Goal: Information Seeking & Learning: Learn about a topic

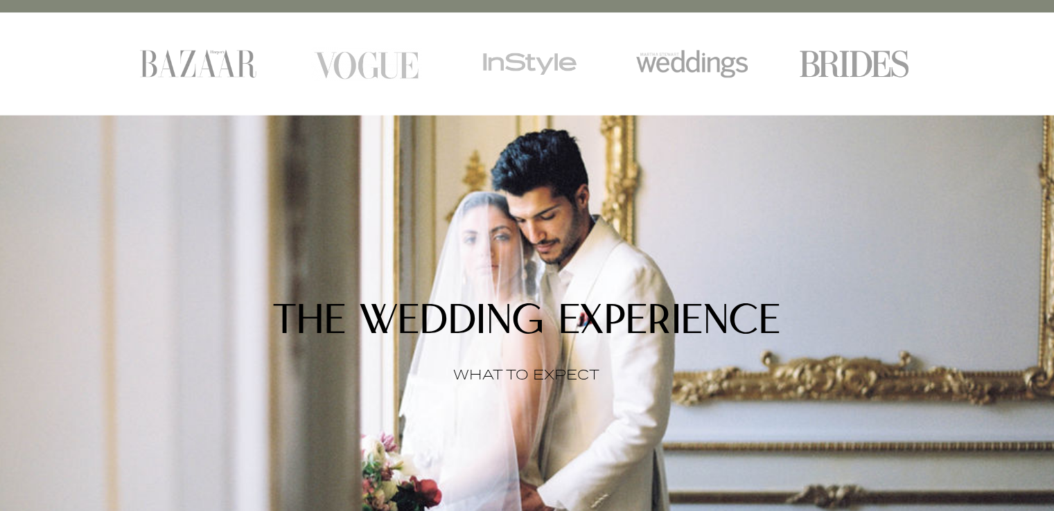
scroll to position [1108, 0]
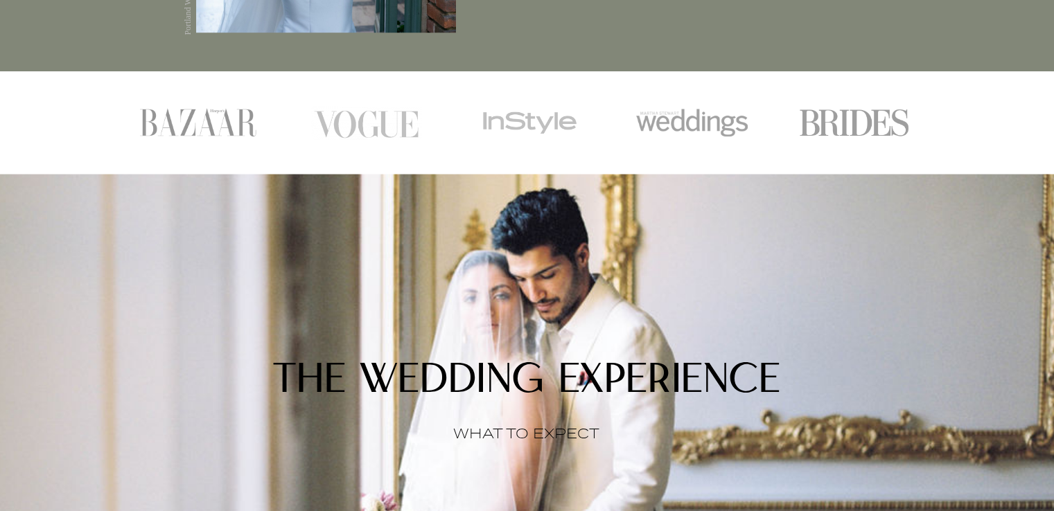
click at [392, 139] on img at bounding box center [366, 122] width 112 height 34
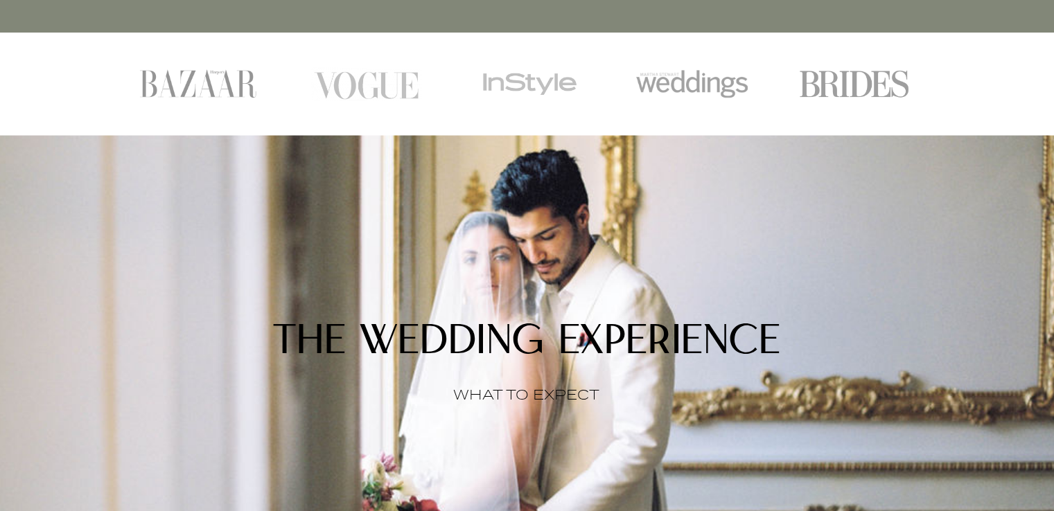
scroll to position [1178, 0]
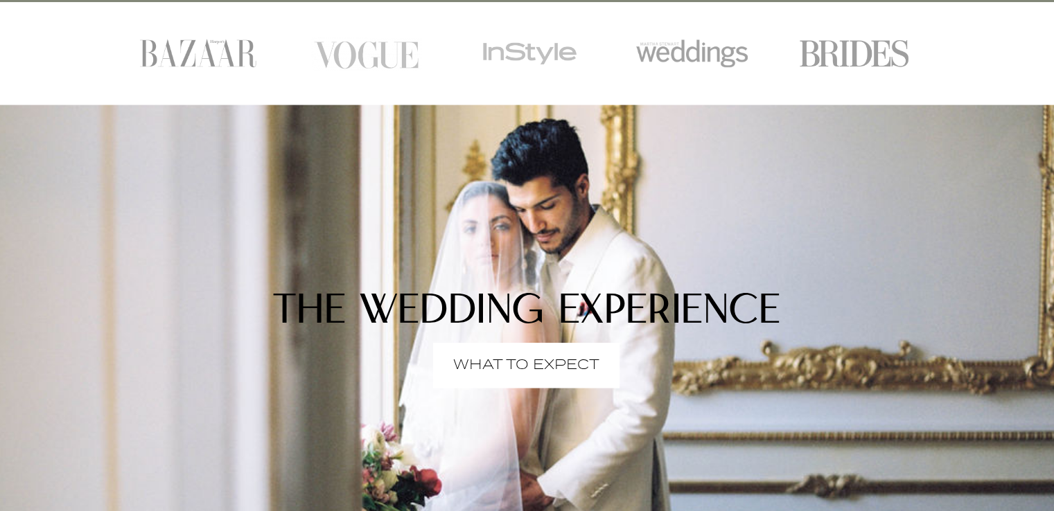
click at [553, 366] on p "WHAT TO EXPECT" at bounding box center [526, 366] width 146 height 0
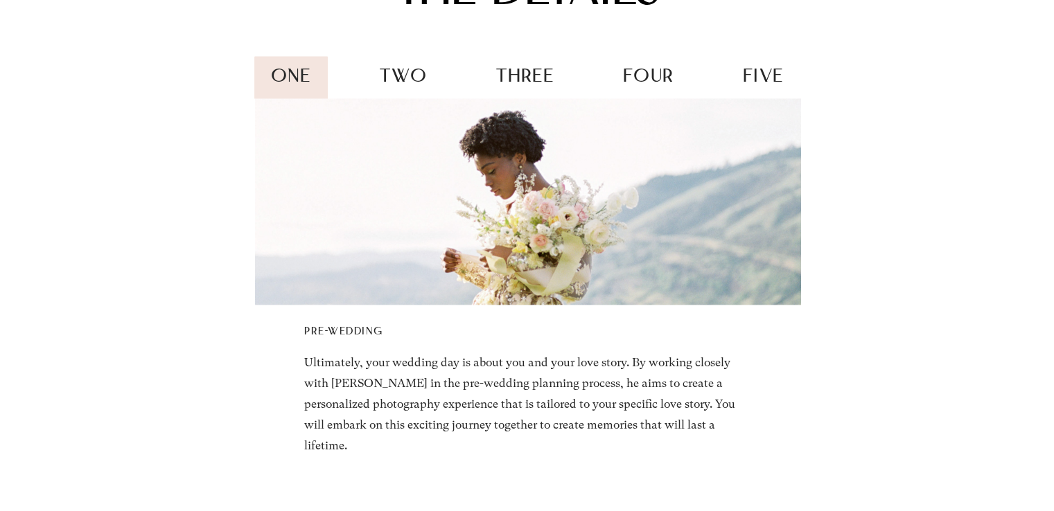
scroll to position [1940, 0]
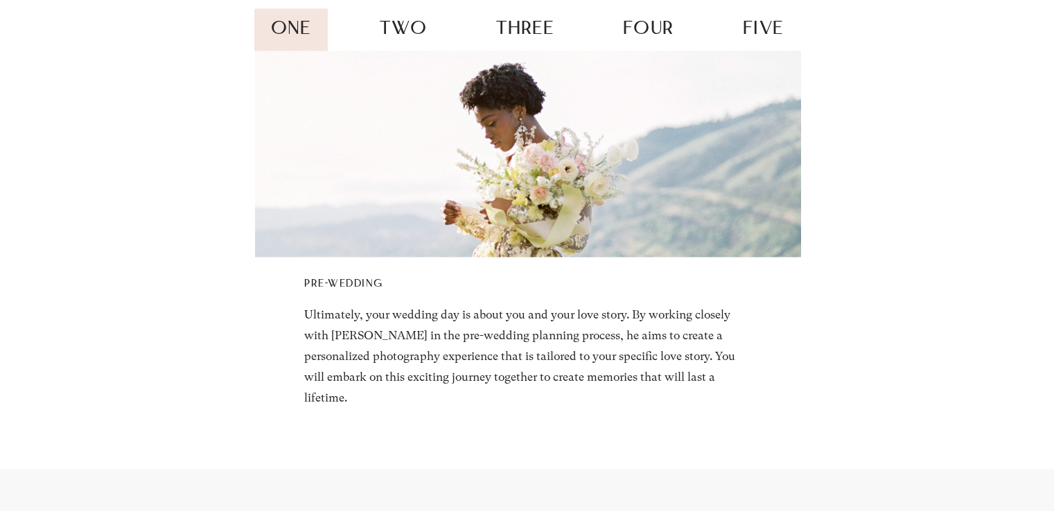
click at [415, 37] on div "two" at bounding box center [404, 29] width 80 height 43
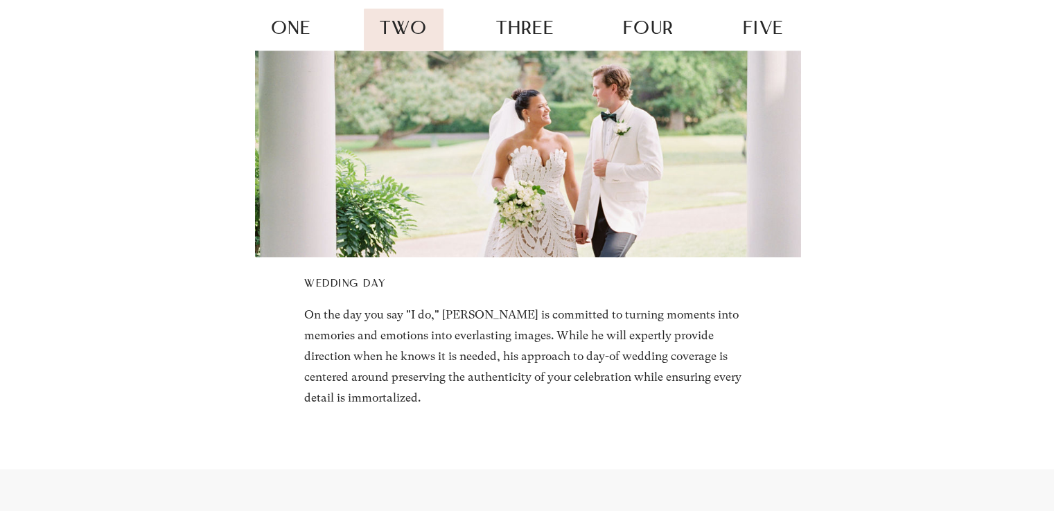
click at [508, 39] on span "three" at bounding box center [524, 29] width 57 height 19
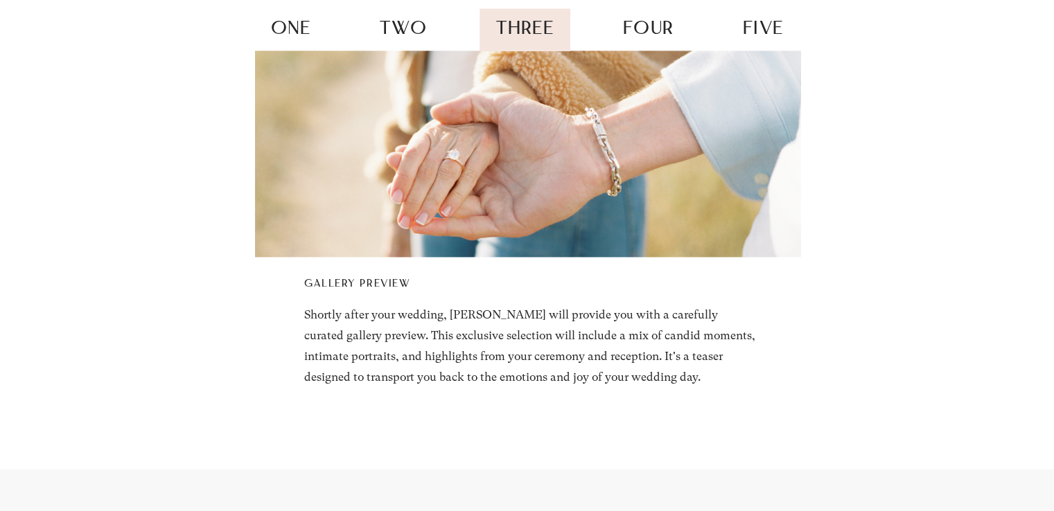
click at [635, 39] on span "four" at bounding box center [648, 29] width 51 height 19
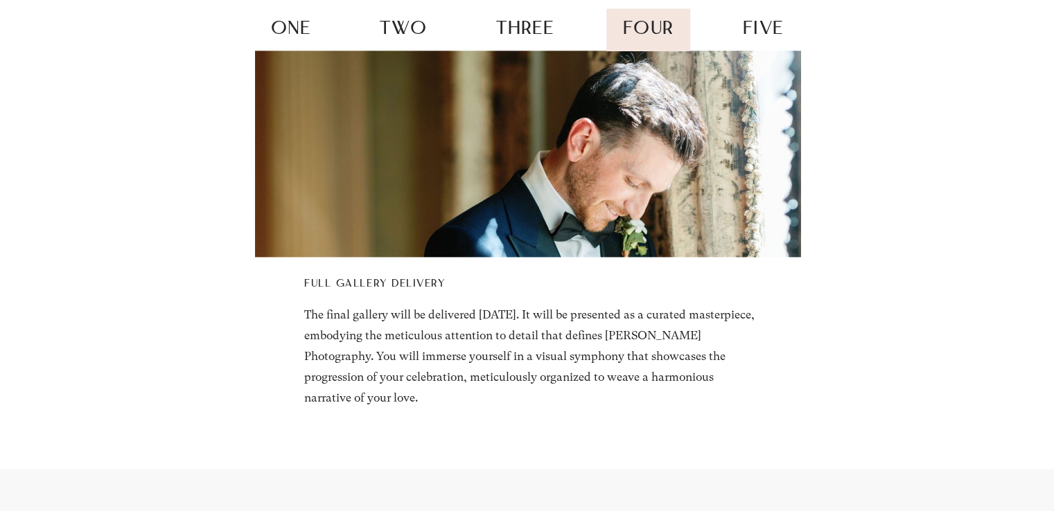
drag, startPoint x: 782, startPoint y: 34, endPoint x: 783, endPoint y: 42, distance: 8.3
click at [782, 34] on div "five" at bounding box center [762, 29] width 73 height 43
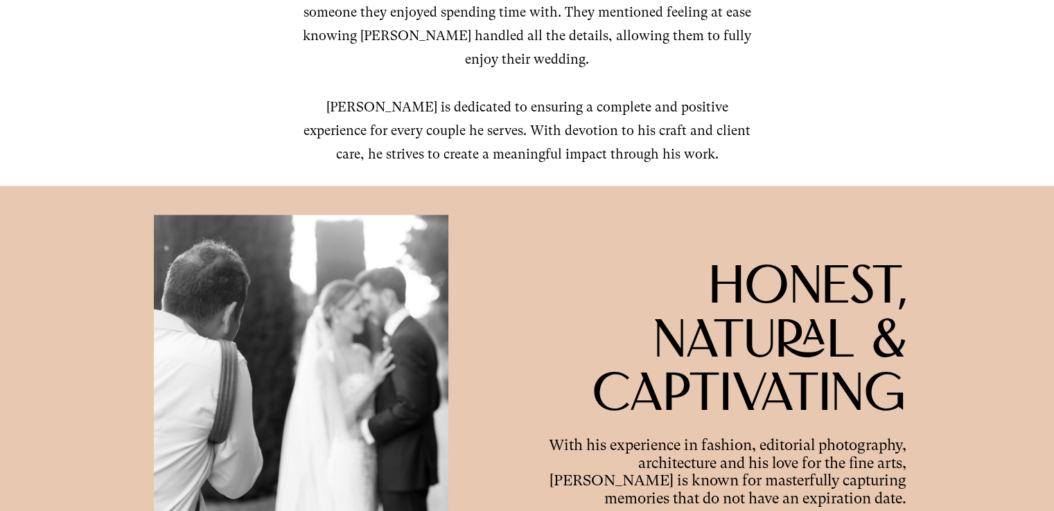
scroll to position [0, 0]
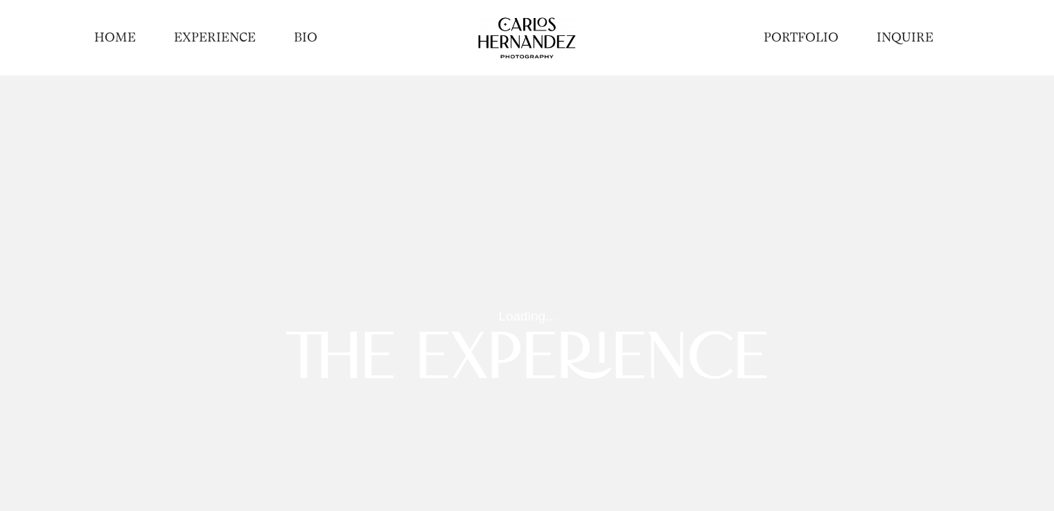
click at [105, 35] on link "HOME" at bounding box center [115, 37] width 42 height 17
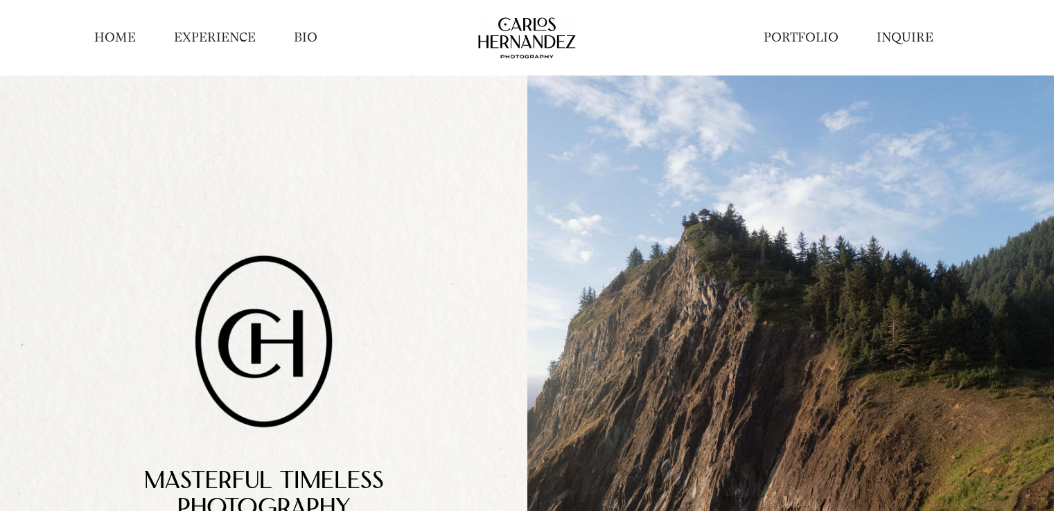
click at [211, 42] on link "EXPERIENCE" at bounding box center [215, 37] width 82 height 17
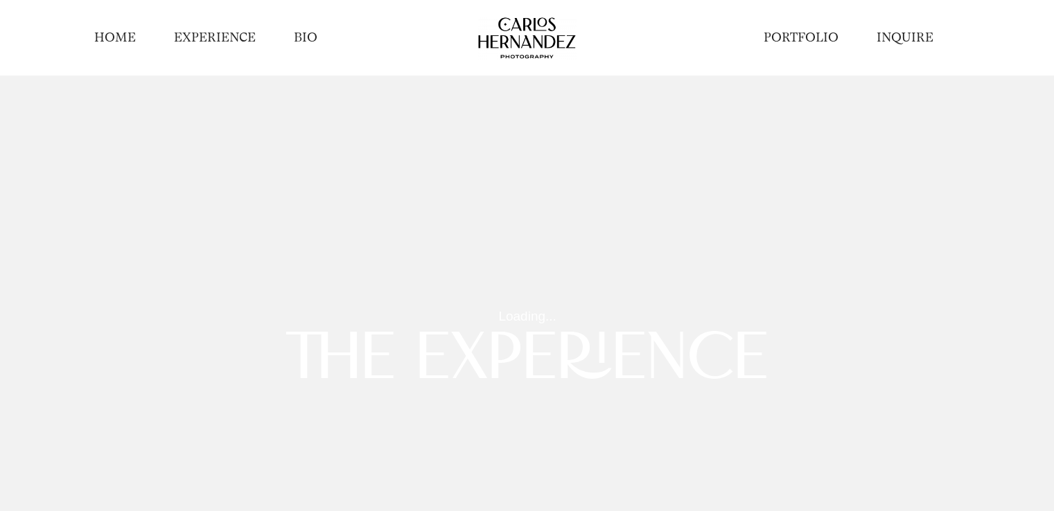
click at [818, 39] on link "PORTFOLIO" at bounding box center [800, 37] width 75 height 17
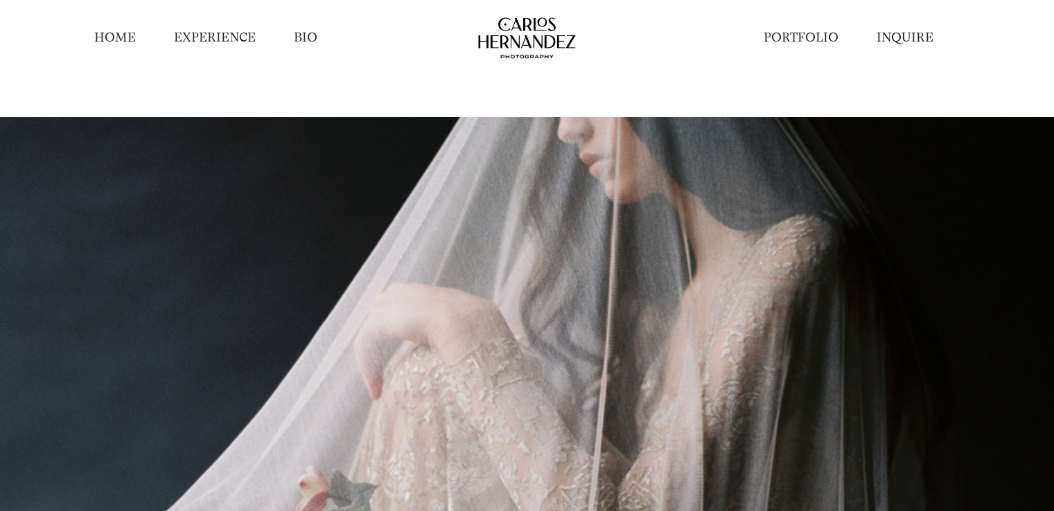
click at [111, 37] on link "HOME" at bounding box center [115, 37] width 42 height 17
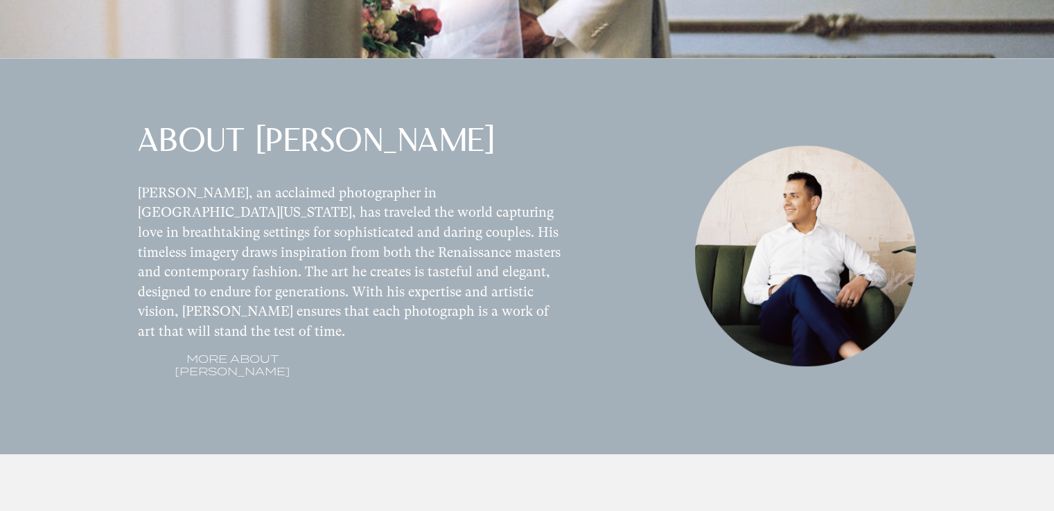
scroll to position [1732, 0]
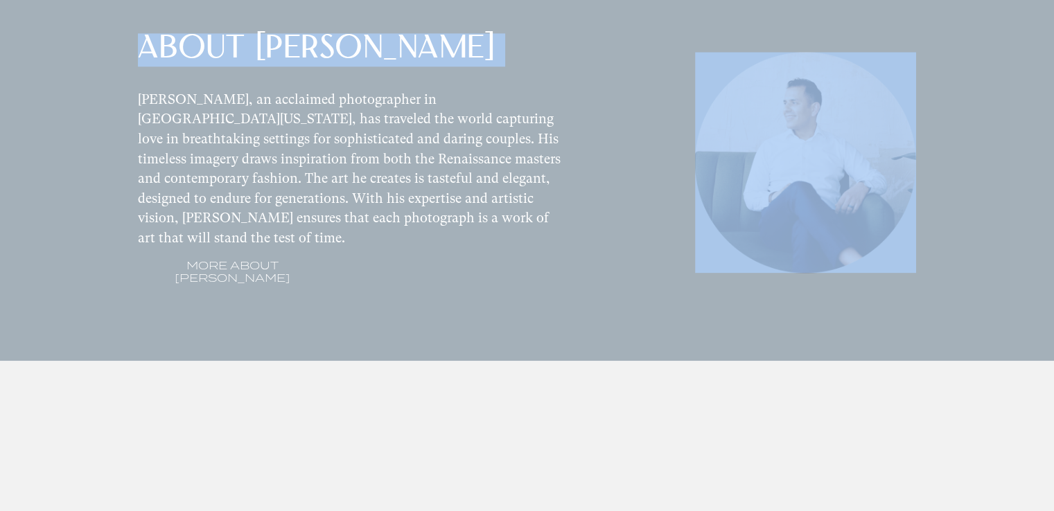
drag, startPoint x: 687, startPoint y: 57, endPoint x: 831, endPoint y: 206, distance: 206.7
click at [831, 206] on div "ABOUT CARLOS Carlos Hernandez, an acclaimed photographer in Portland Oregon, ha…" at bounding box center [527, 163] width 1054 height 396
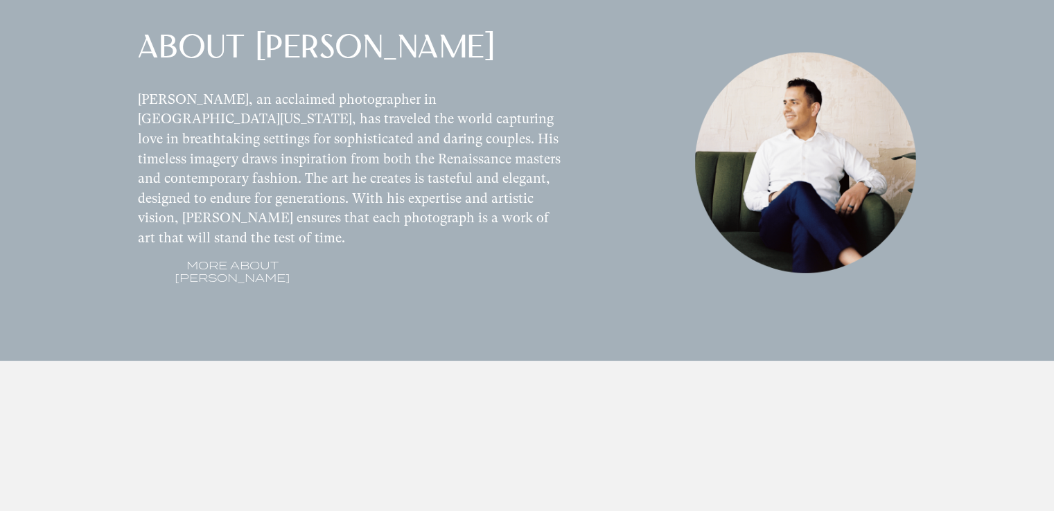
click at [1024, 130] on div "ABOUT CARLOS Carlos Hernandez, an acclaimed photographer in Portland Oregon, ha…" at bounding box center [527, 163] width 1054 height 396
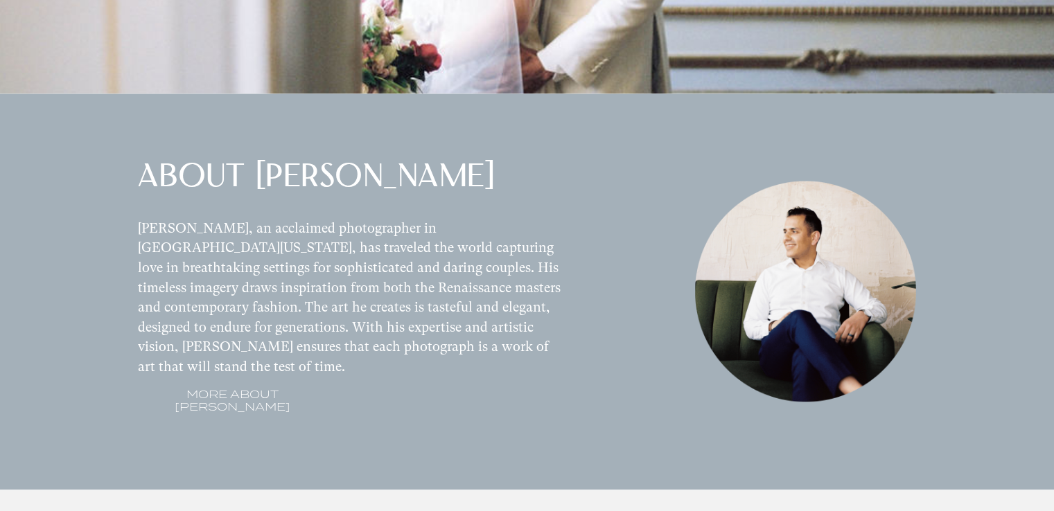
scroll to position [1662, 0]
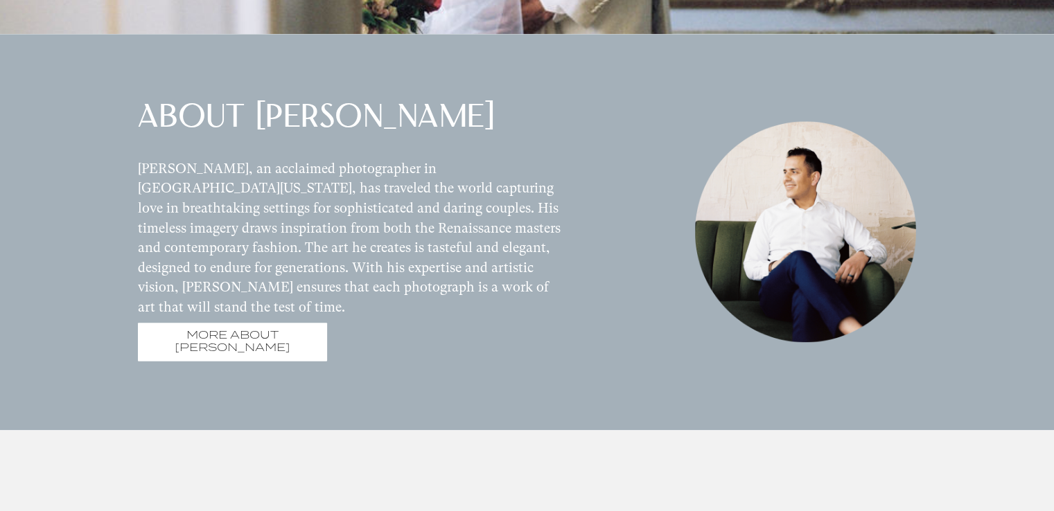
click at [302, 362] on span "MORE ABOUT CARLOS" at bounding box center [232, 342] width 189 height 39
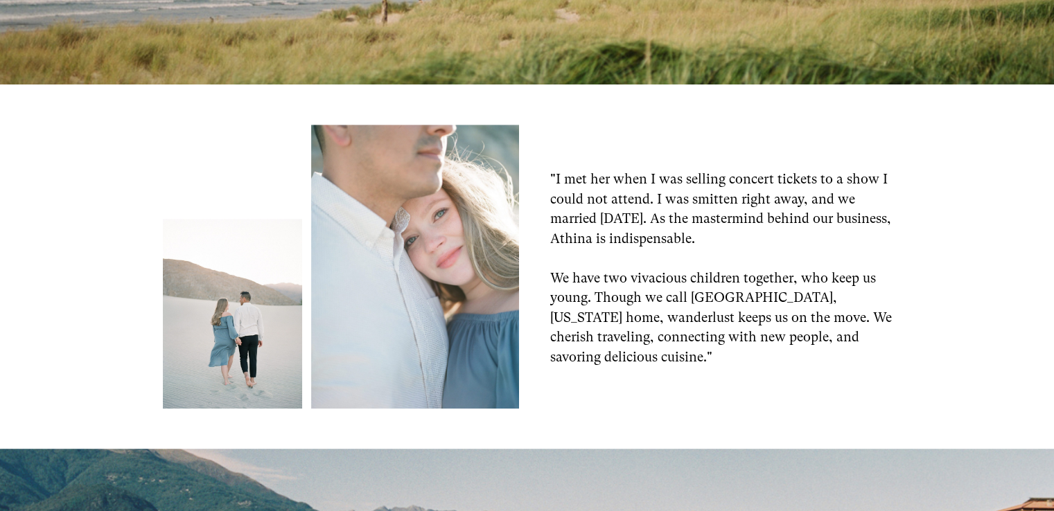
scroll to position [1178, 0]
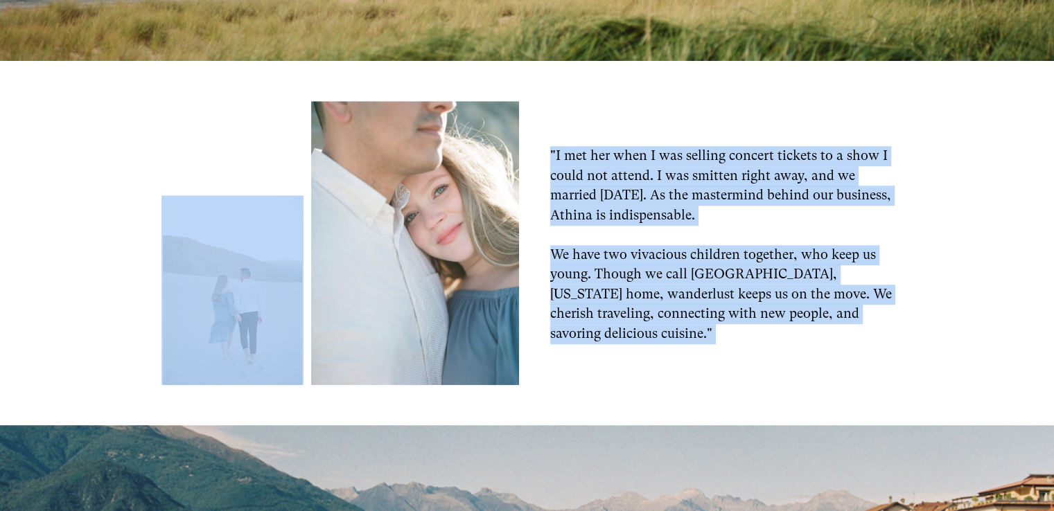
drag, startPoint x: 573, startPoint y: 109, endPoint x: 287, endPoint y: 301, distance: 344.5
click at [287, 301] on div ""I met her when I was selling concert tickets to a show I could not attend. I w…" at bounding box center [527, 243] width 1054 height 364
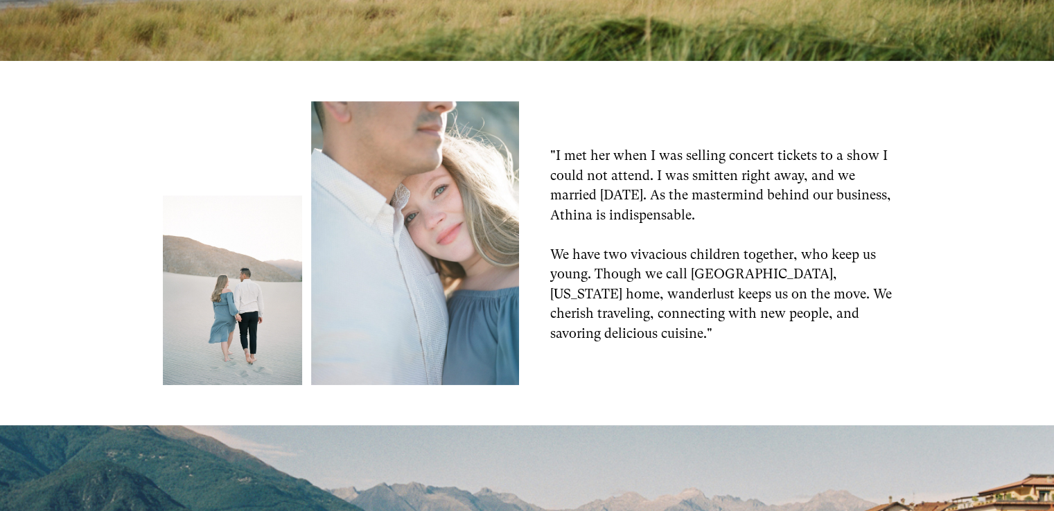
click at [651, 124] on div ""I met her when I was selling concert tickets to a show I could not attend. I w…" at bounding box center [527, 243] width 1054 height 364
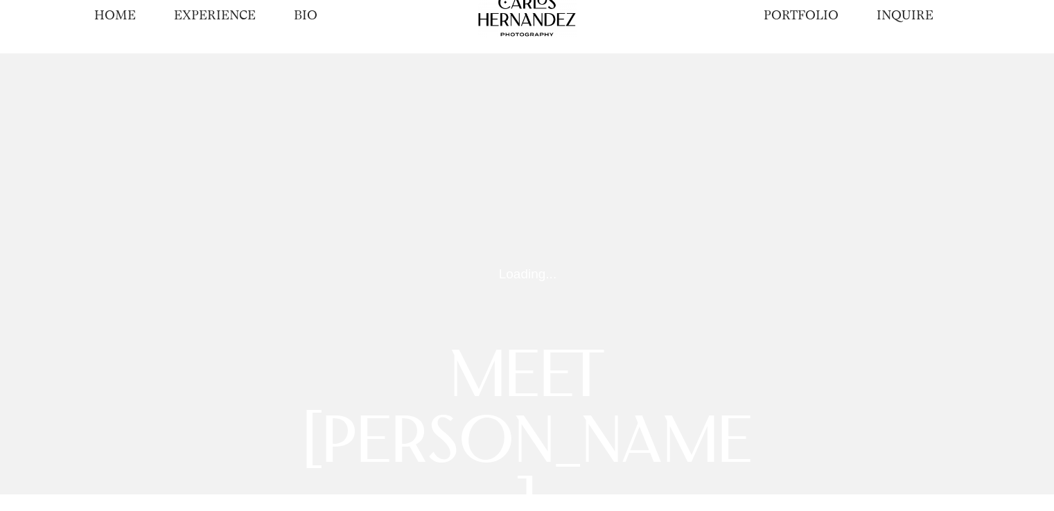
scroll to position [0, 0]
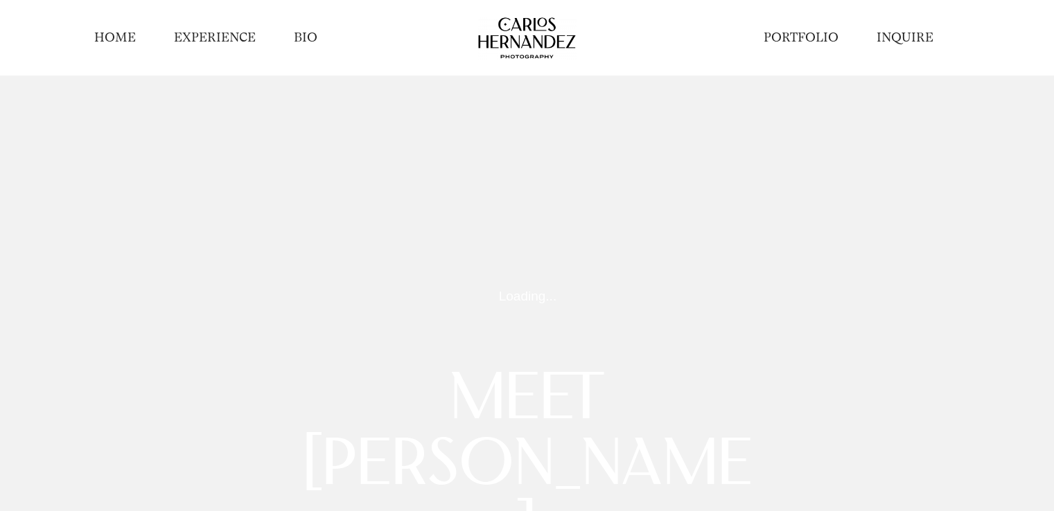
click at [315, 44] on link "BIO" at bounding box center [306, 37] width 24 height 17
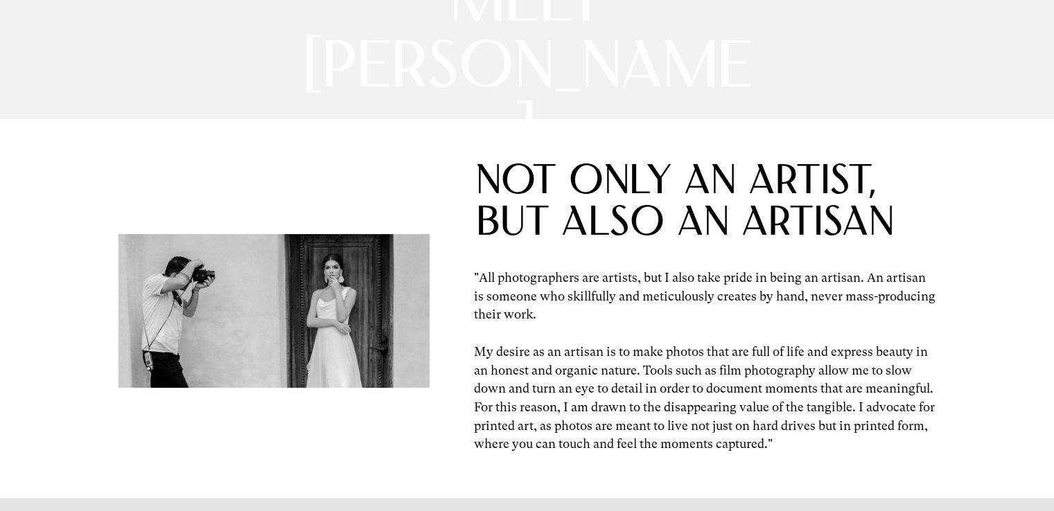
scroll to position [485, 0]
